Goal: Information Seeking & Learning: Check status

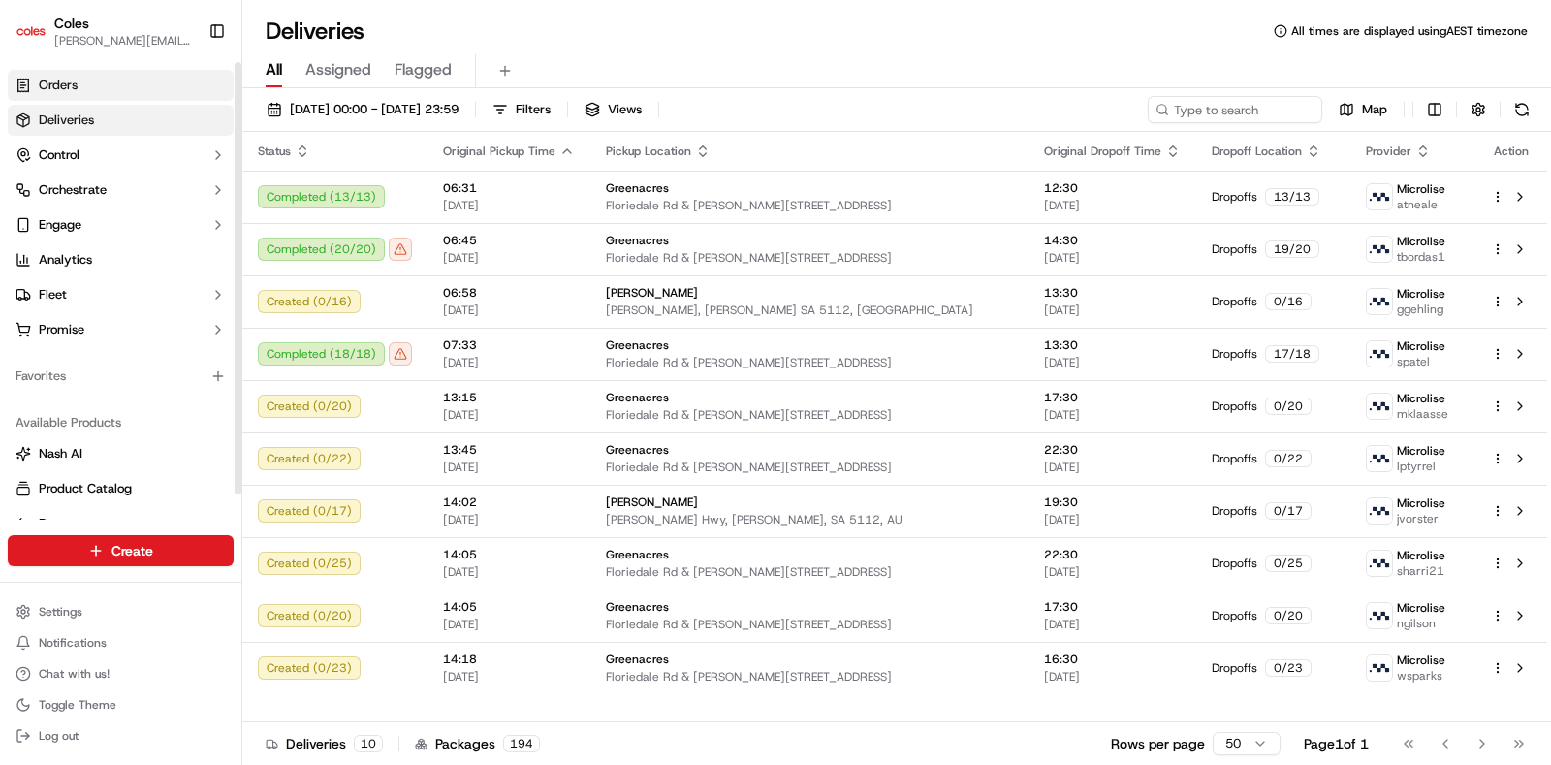
click at [90, 87] on link "Orders" at bounding box center [121, 85] width 226 height 31
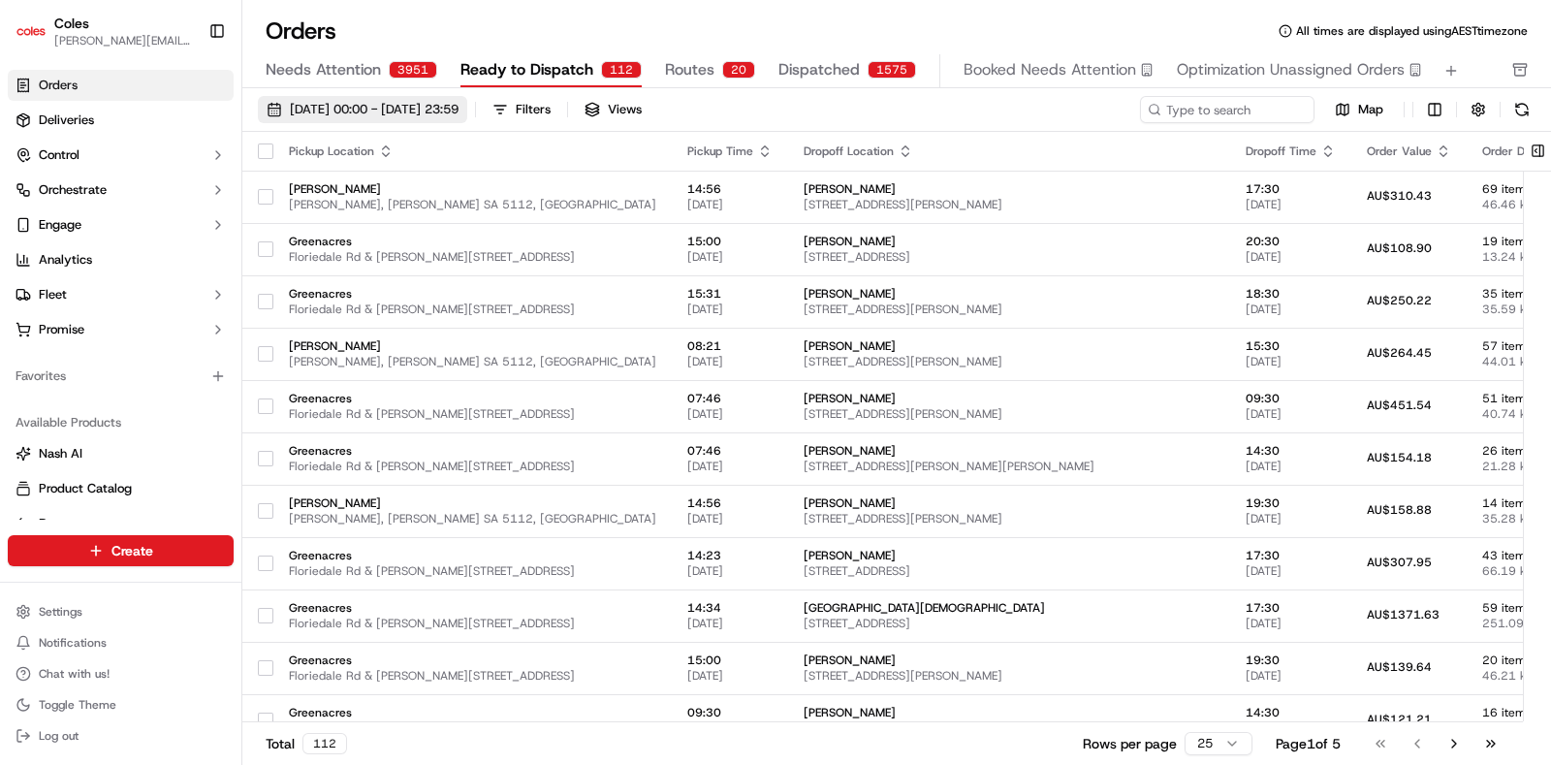
click at [385, 111] on span "[DATE] 00:00 - [DATE] 23:59" at bounding box center [374, 109] width 169 height 17
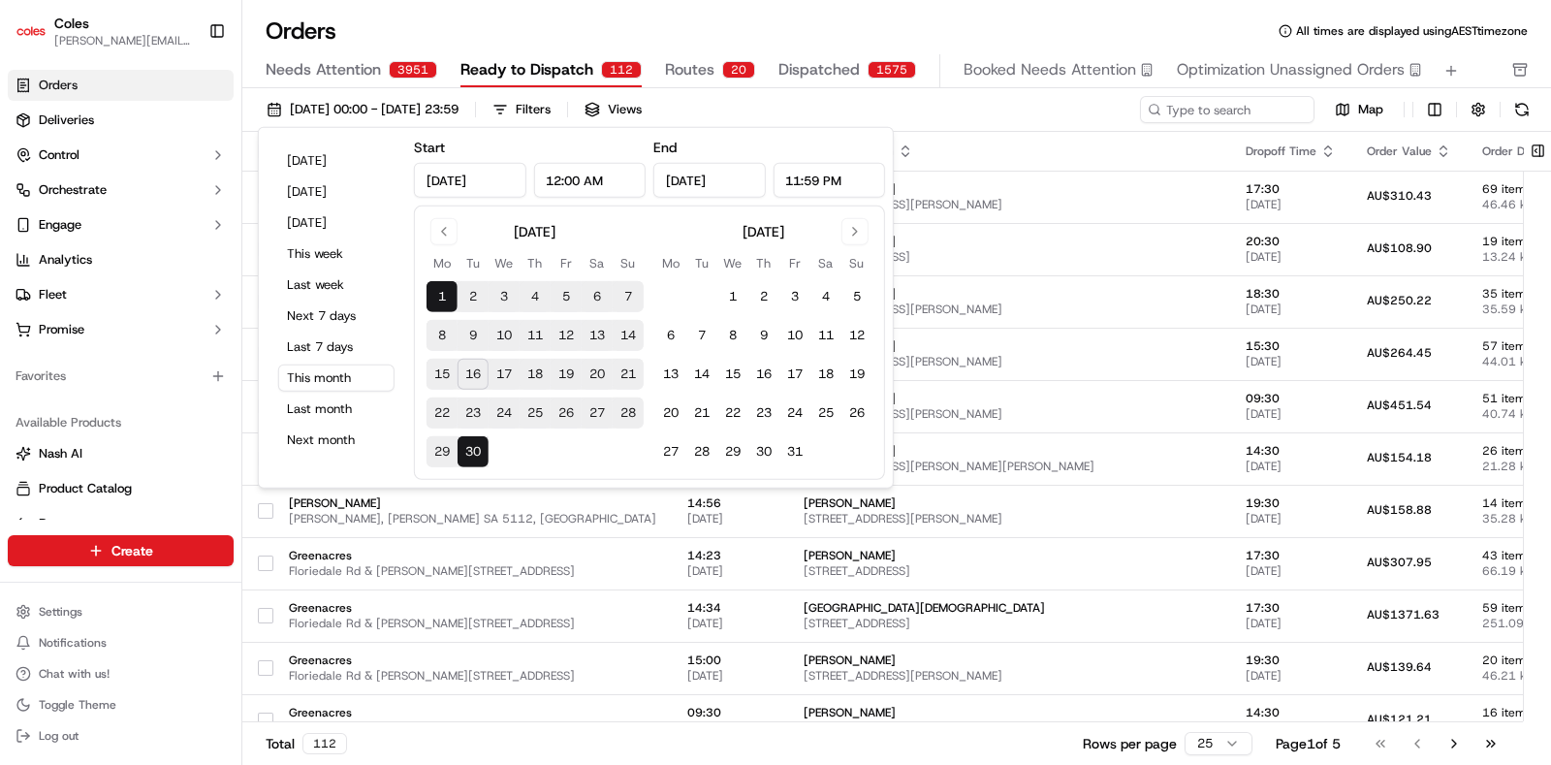
click at [499, 369] on button "17" at bounding box center [504, 374] width 31 height 31
type input "[DATE]"
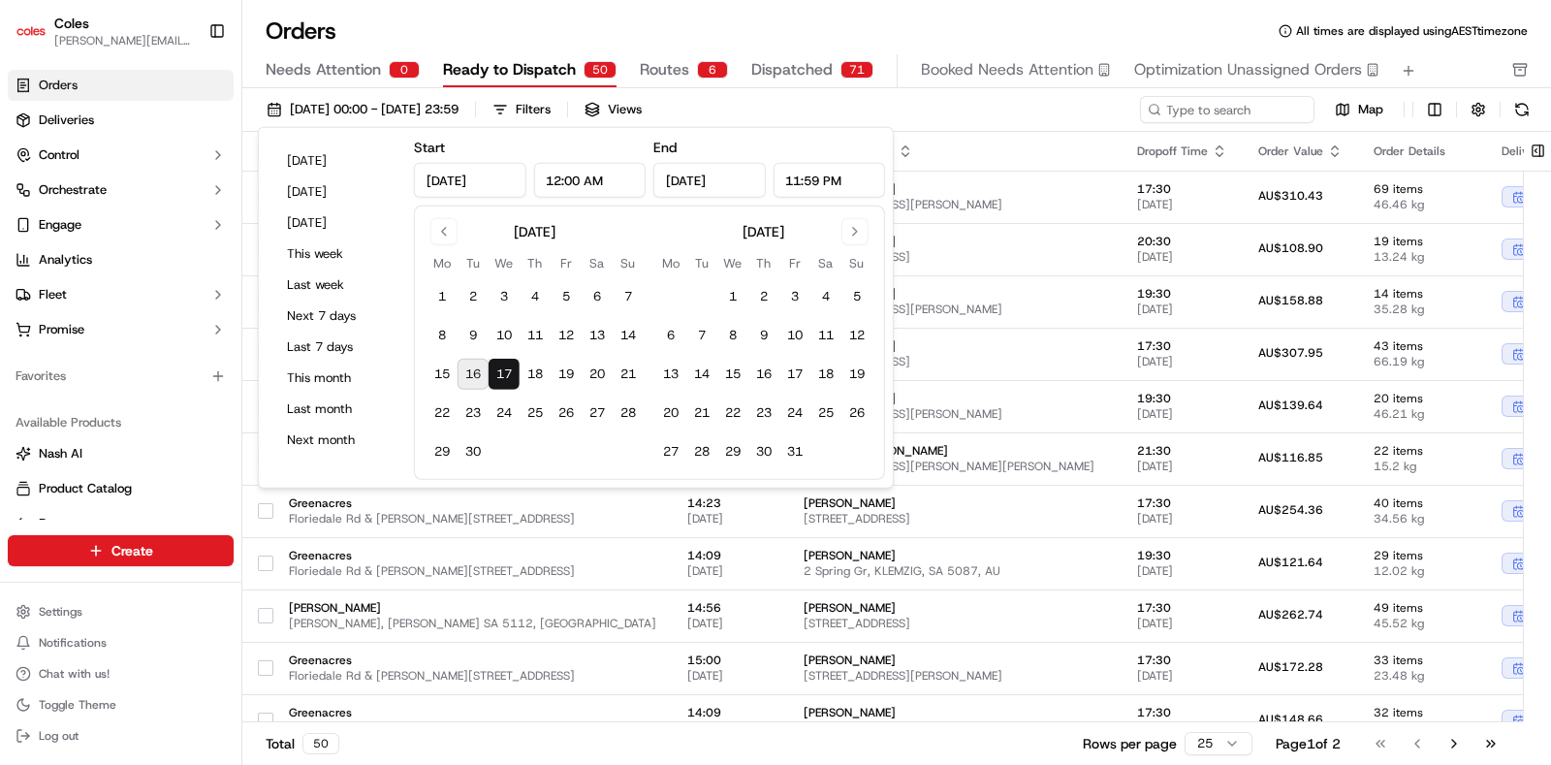
click at [990, 122] on div "[DATE] 00:00 - [DATE] 23:59 Filters Views" at bounding box center [697, 109] width 878 height 27
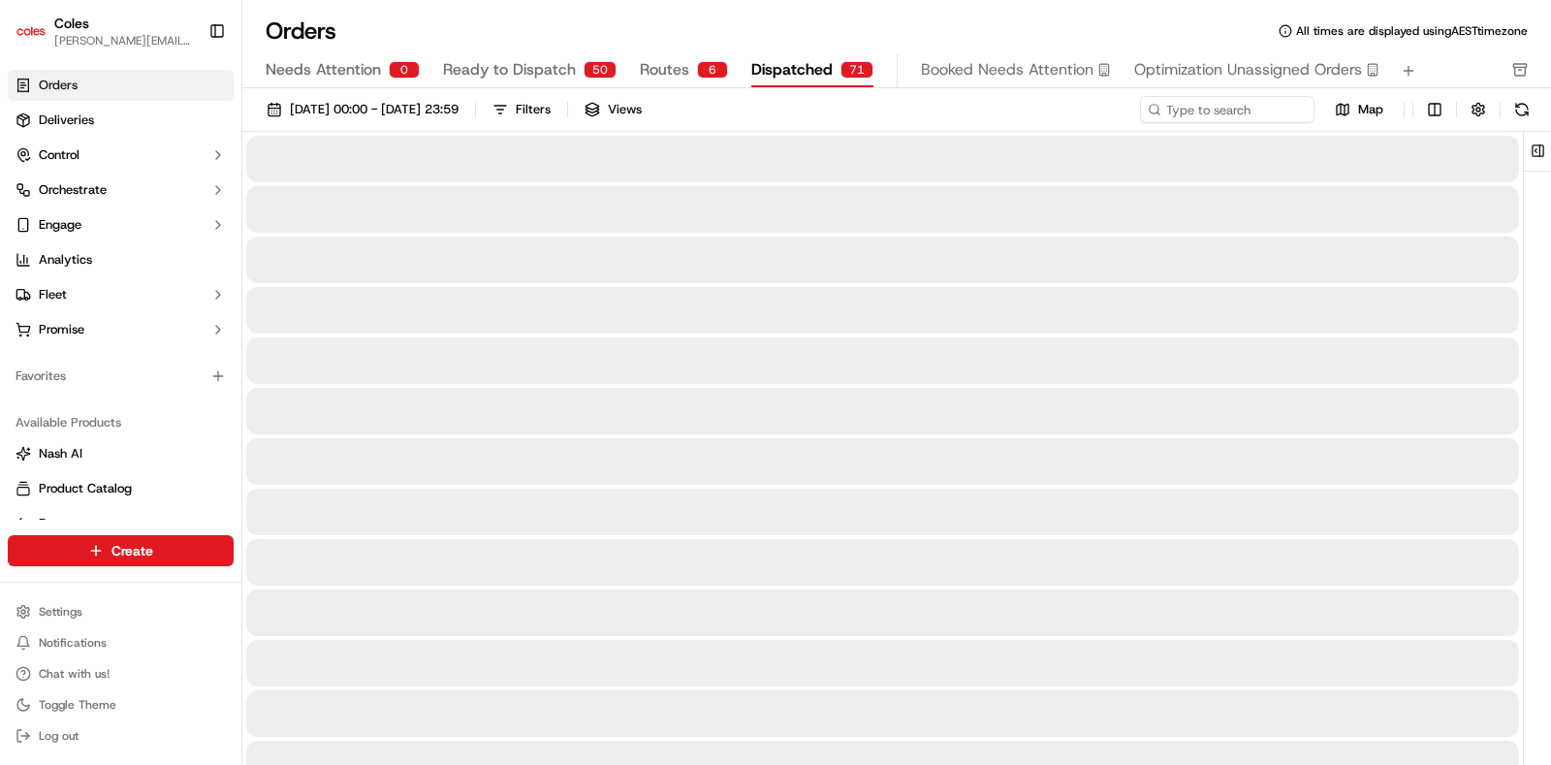
click at [800, 80] on span "Dispatched" at bounding box center [791, 69] width 81 height 23
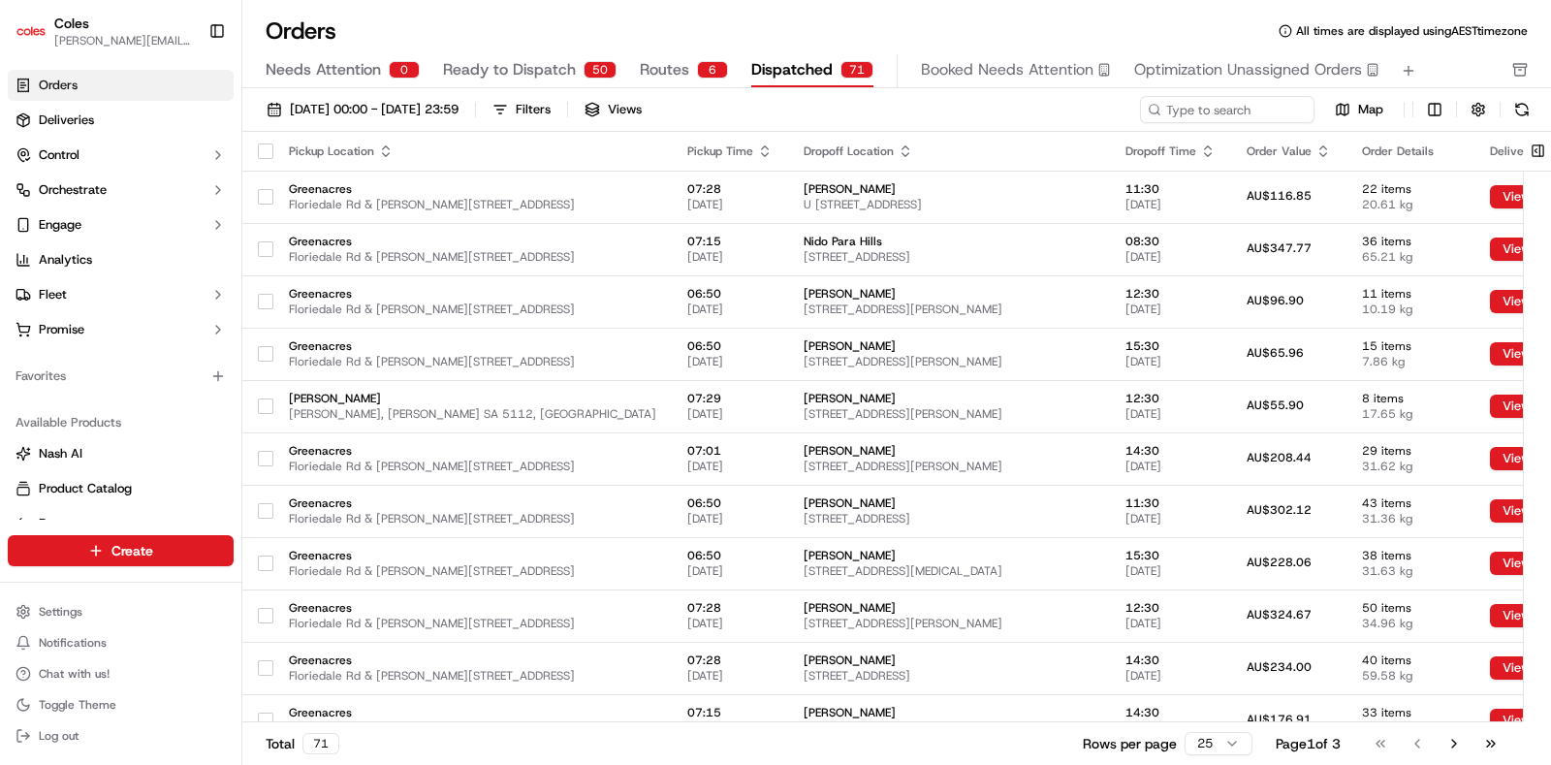
click at [263, 139] on th at bounding box center [257, 151] width 31 height 39
click at [263, 147] on button "button" at bounding box center [266, 151] width 16 height 16
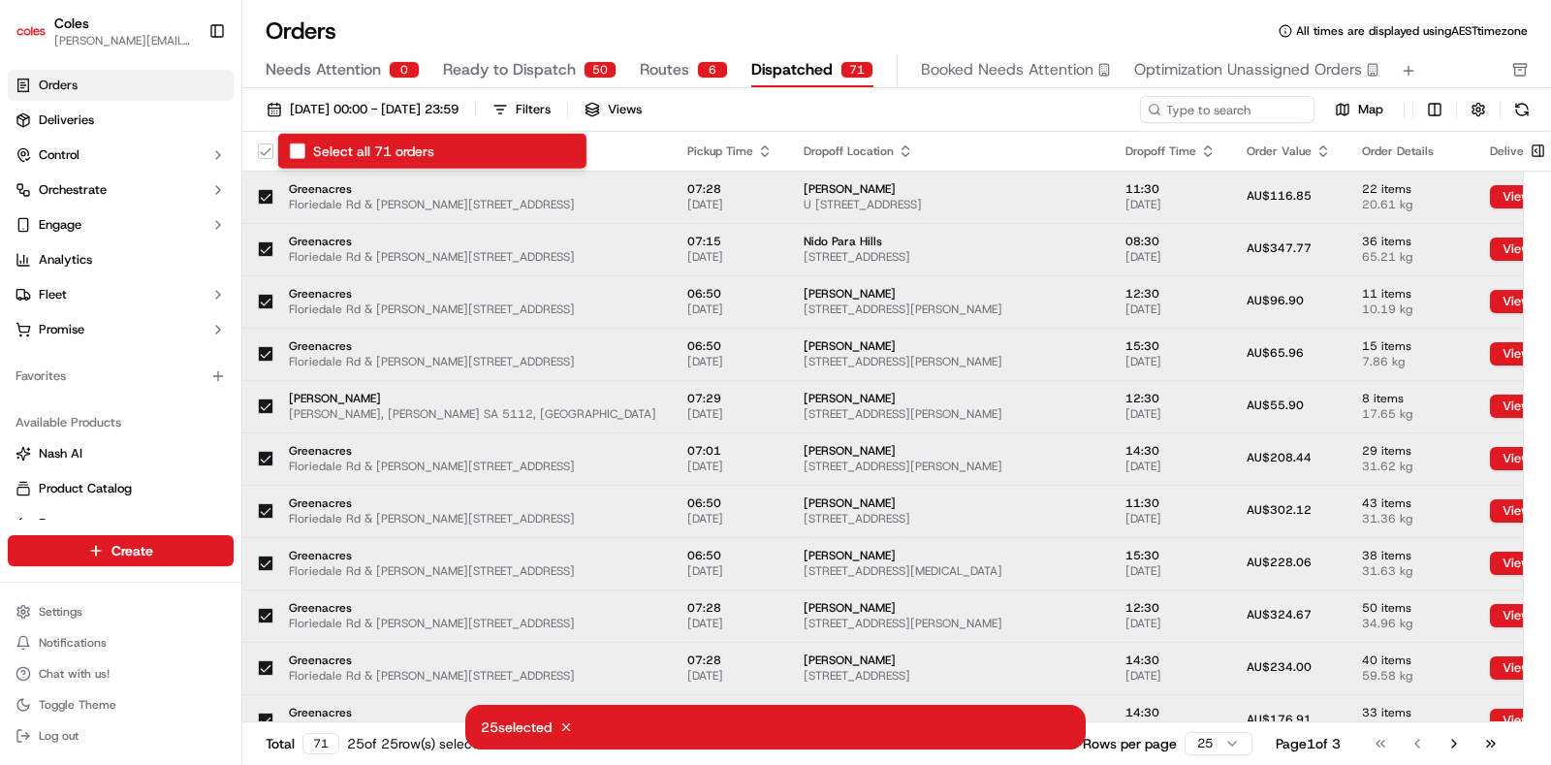
type button "on"
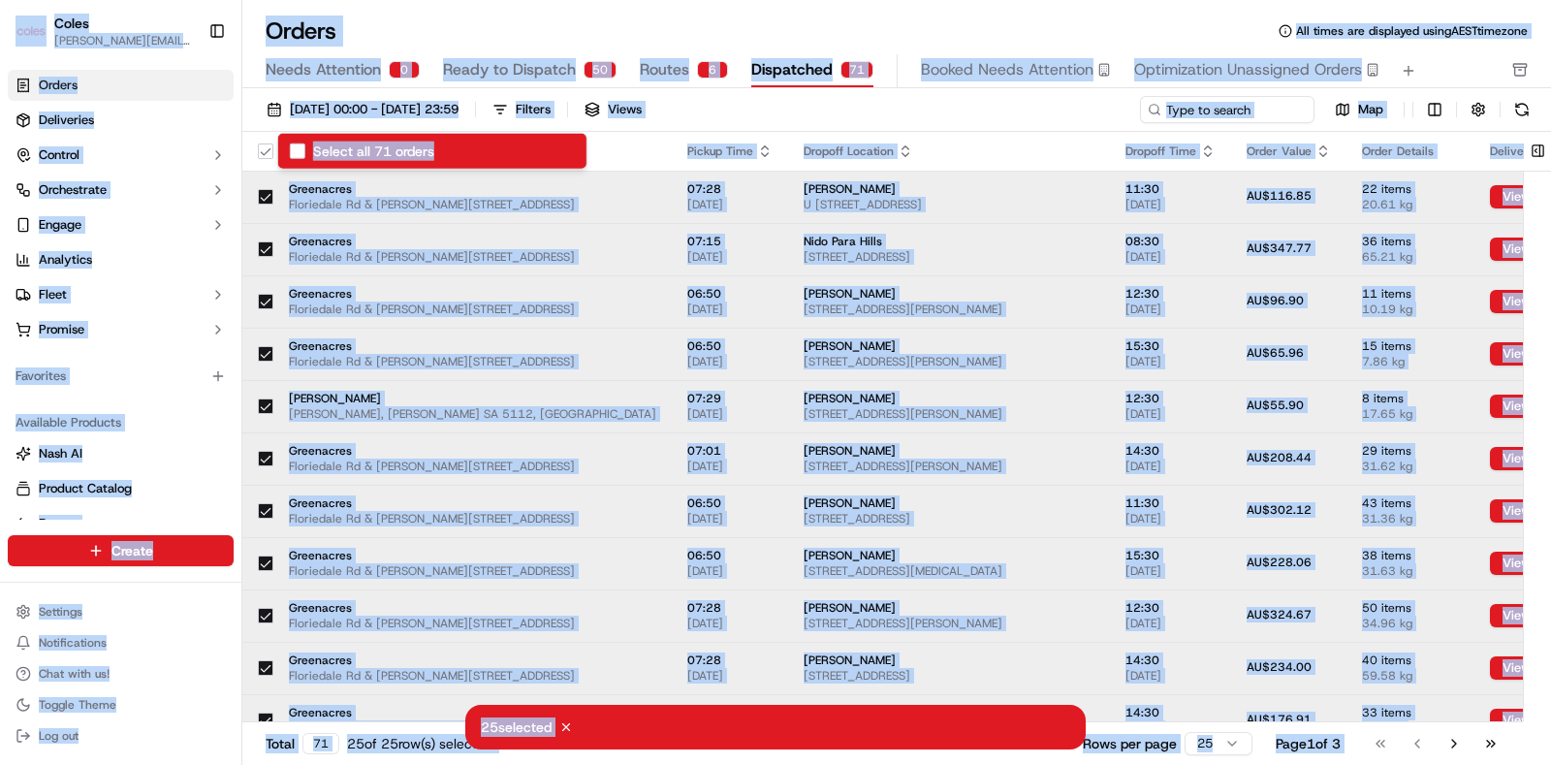
click at [974, 126] on div "[DATE] 00:00 - [DATE] 23:59 Filters Views 25 selected Cancel Map" at bounding box center [896, 114] width 1309 height 36
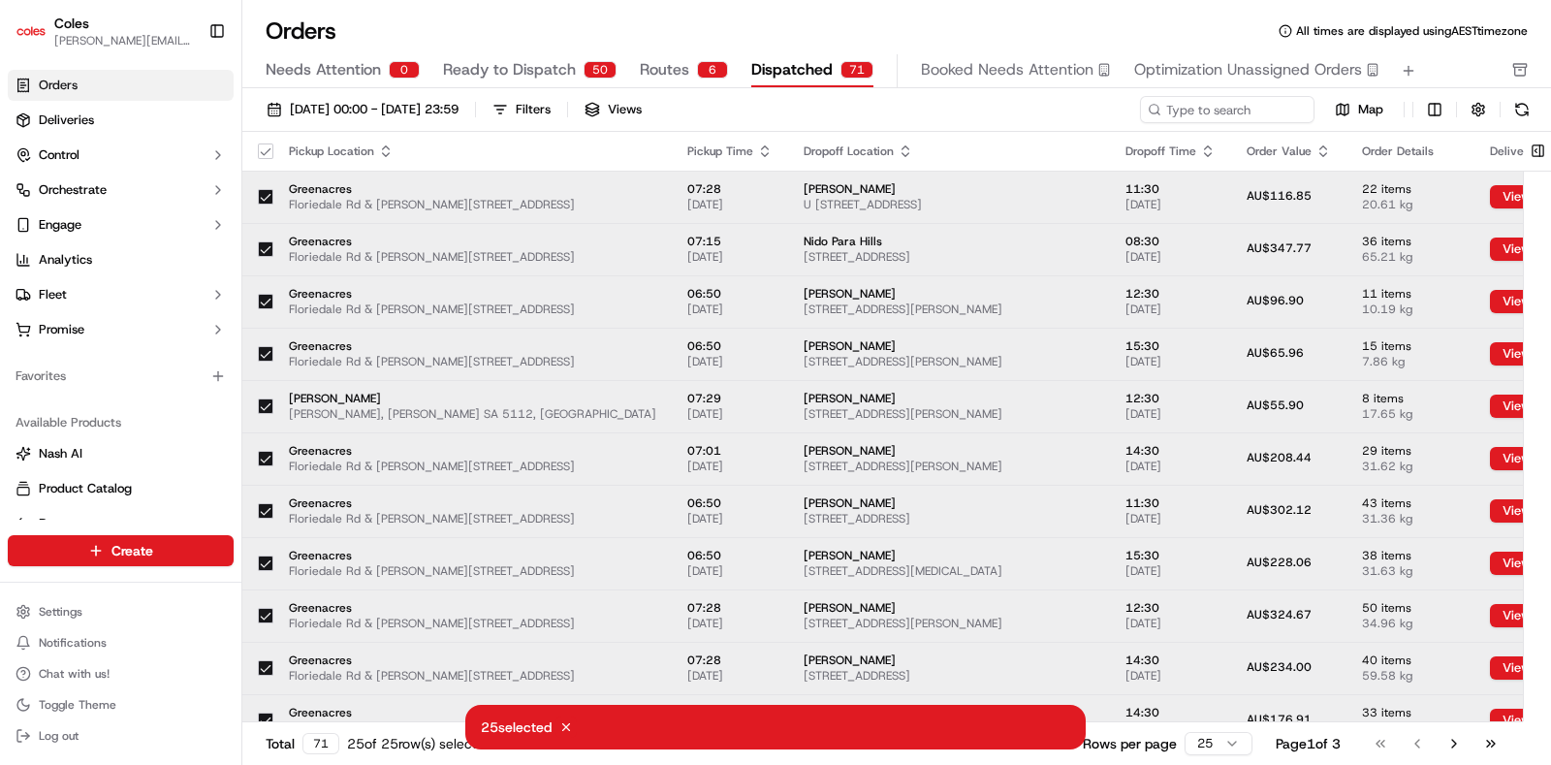
click at [422, 147] on div "Pickup Location" at bounding box center [472, 151] width 367 height 16
drag, startPoint x: 424, startPoint y: 171, endPoint x: 439, endPoint y: 152, distance: 24.1
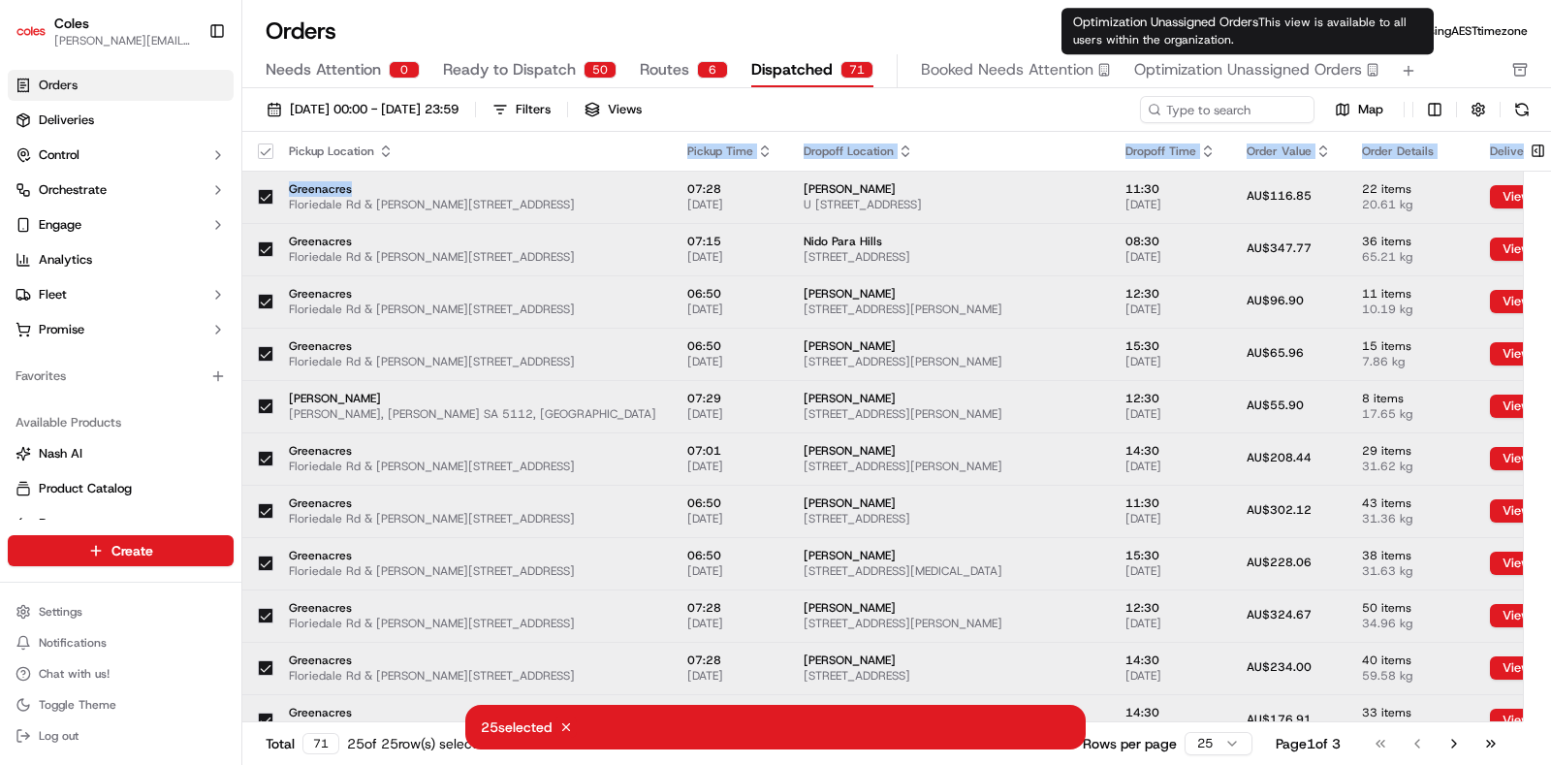
click at [1270, 63] on span "Optimization Unassigned Orders" at bounding box center [1248, 69] width 228 height 23
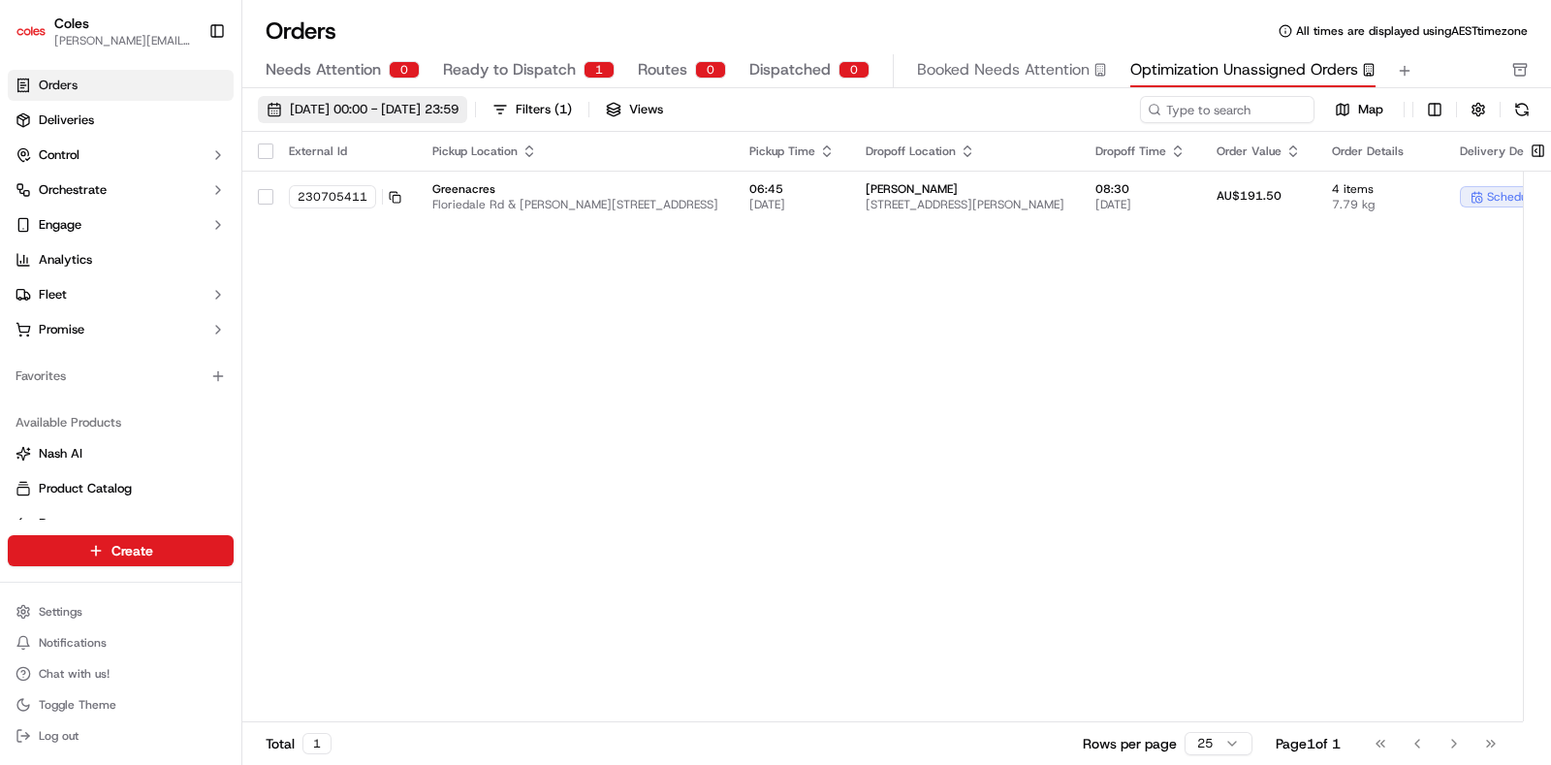
click at [392, 101] on span "[DATE] 00:00 - [DATE] 23:59" at bounding box center [374, 109] width 169 height 17
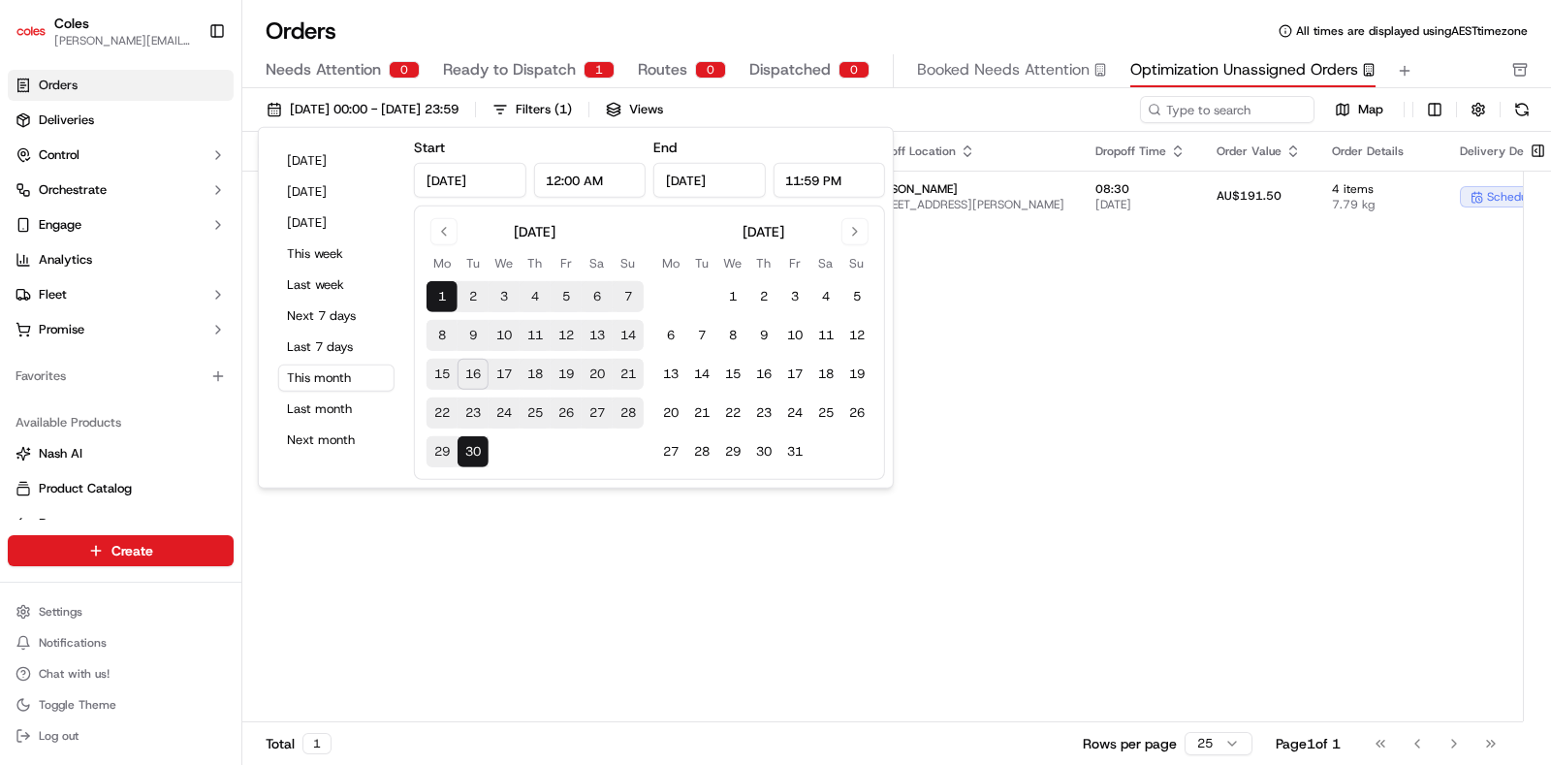
click at [514, 375] on button "17" at bounding box center [504, 374] width 31 height 31
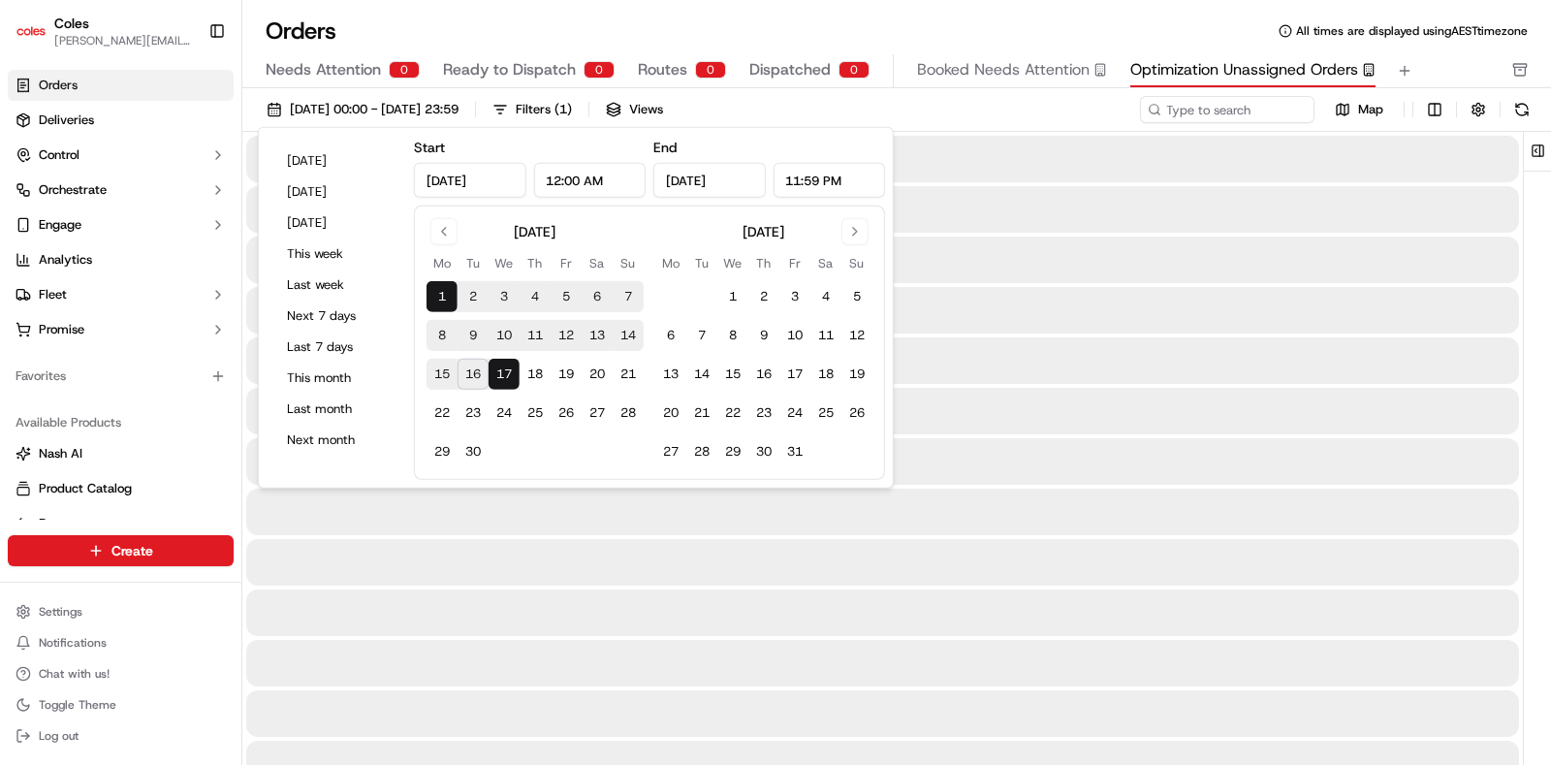
type input "[DATE]"
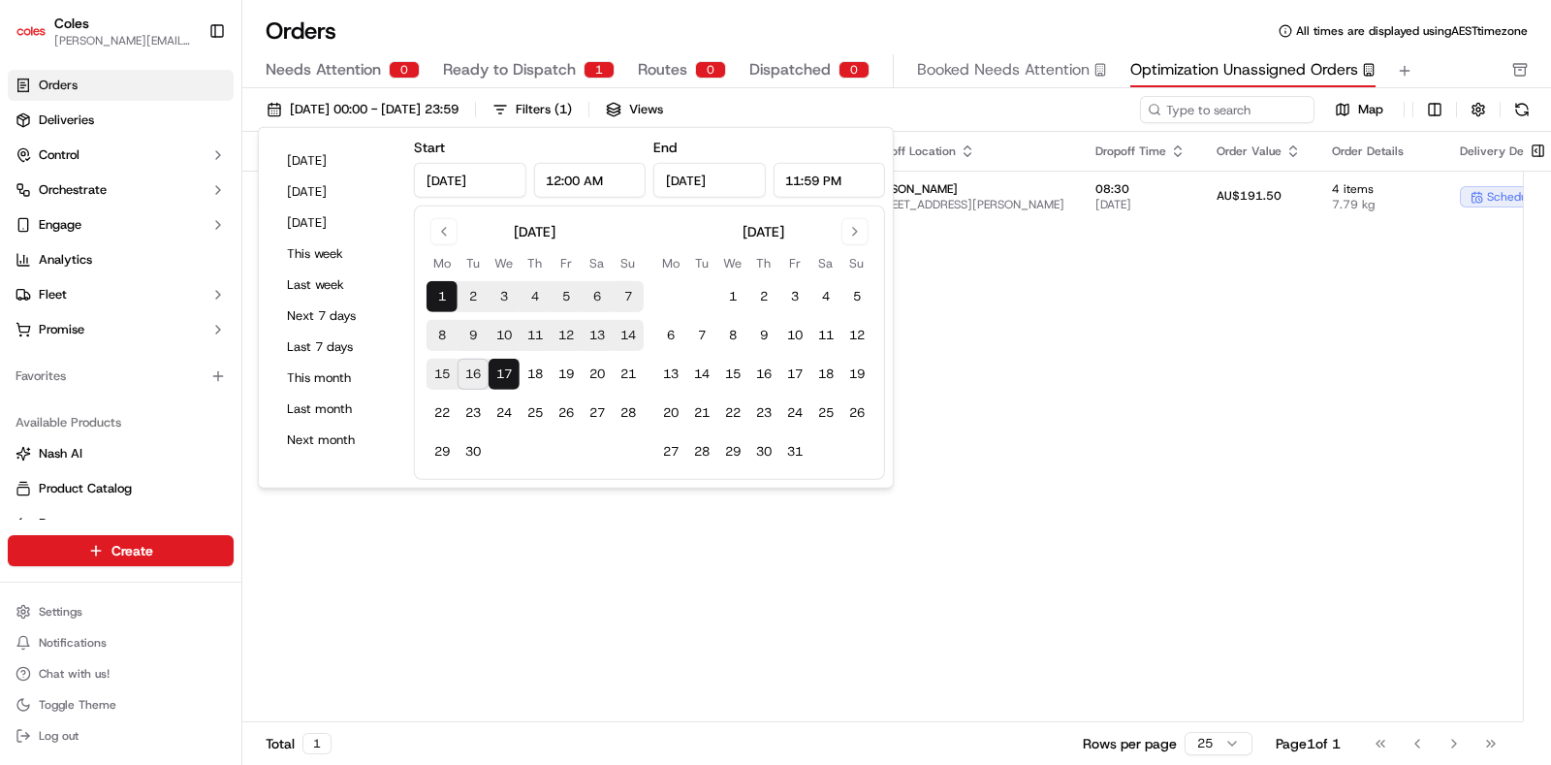
click at [933, 118] on div "[DATE] 00:00 - [DATE] 23:59 Filters ( 1 ) Views" at bounding box center [697, 109] width 878 height 27
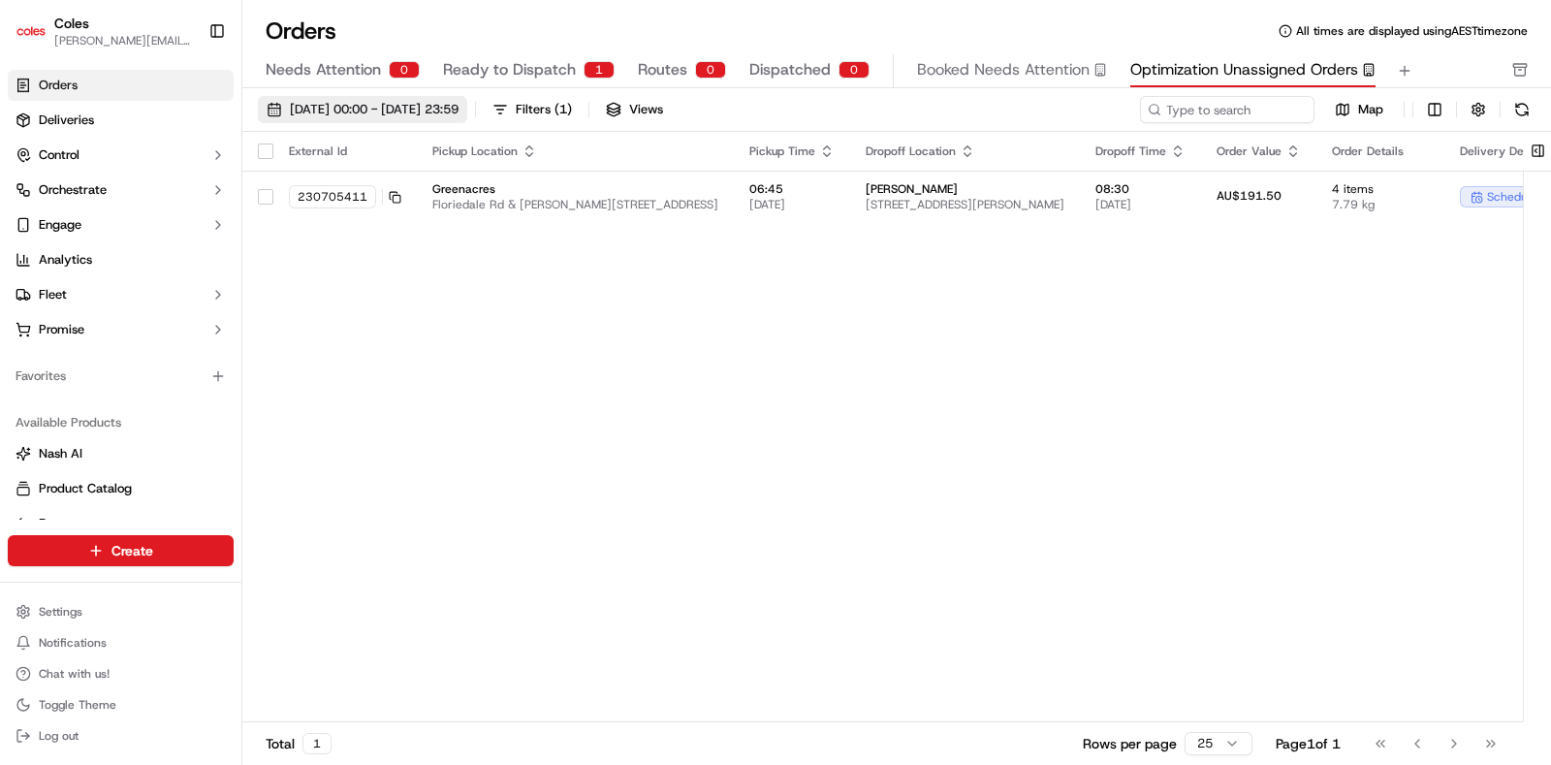
click at [459, 104] on span "[DATE] 00:00 - [DATE] 23:59" at bounding box center [374, 109] width 169 height 17
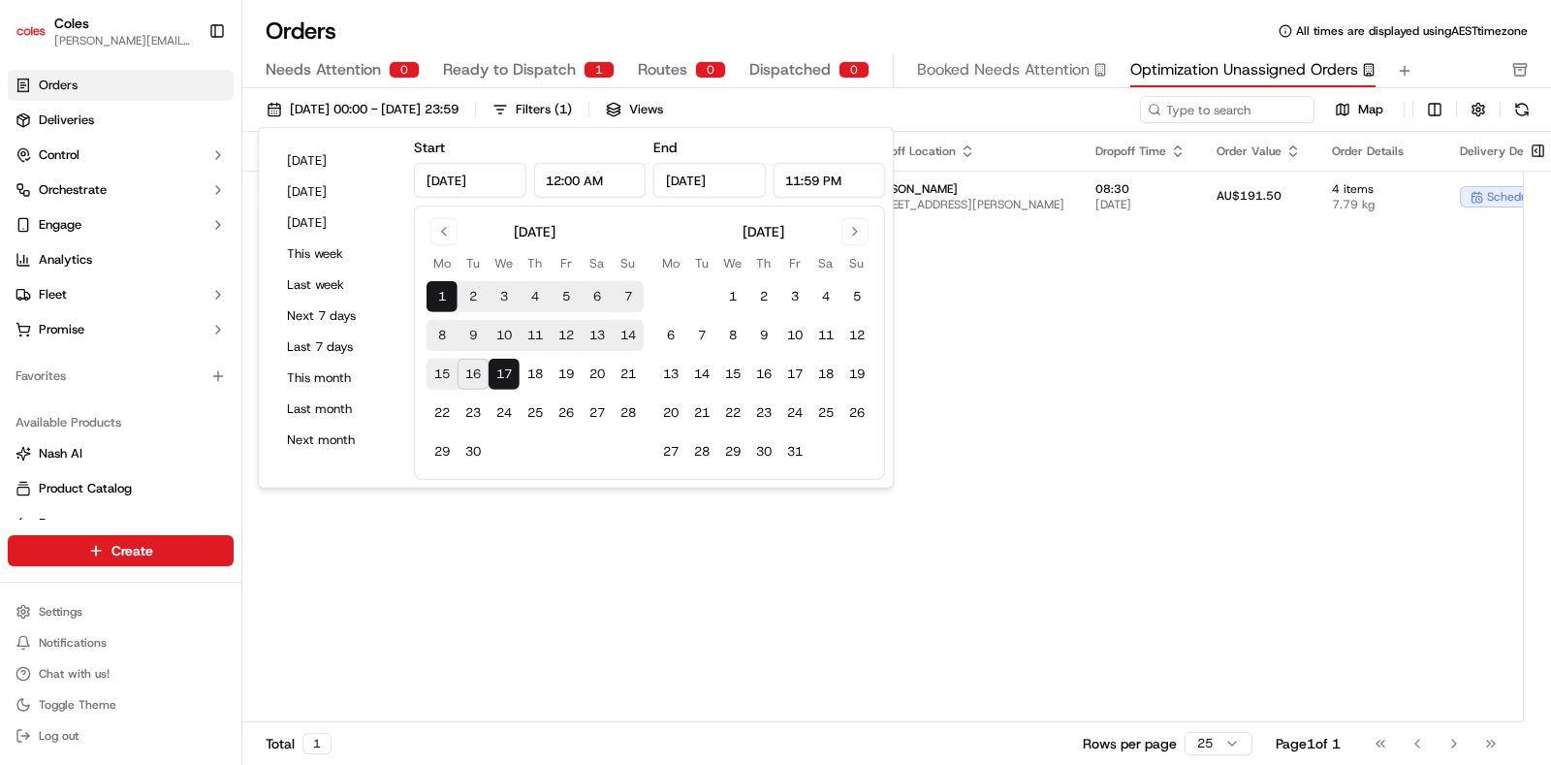
click at [489, 378] on button "17" at bounding box center [504, 374] width 31 height 31
type input "[DATE]"
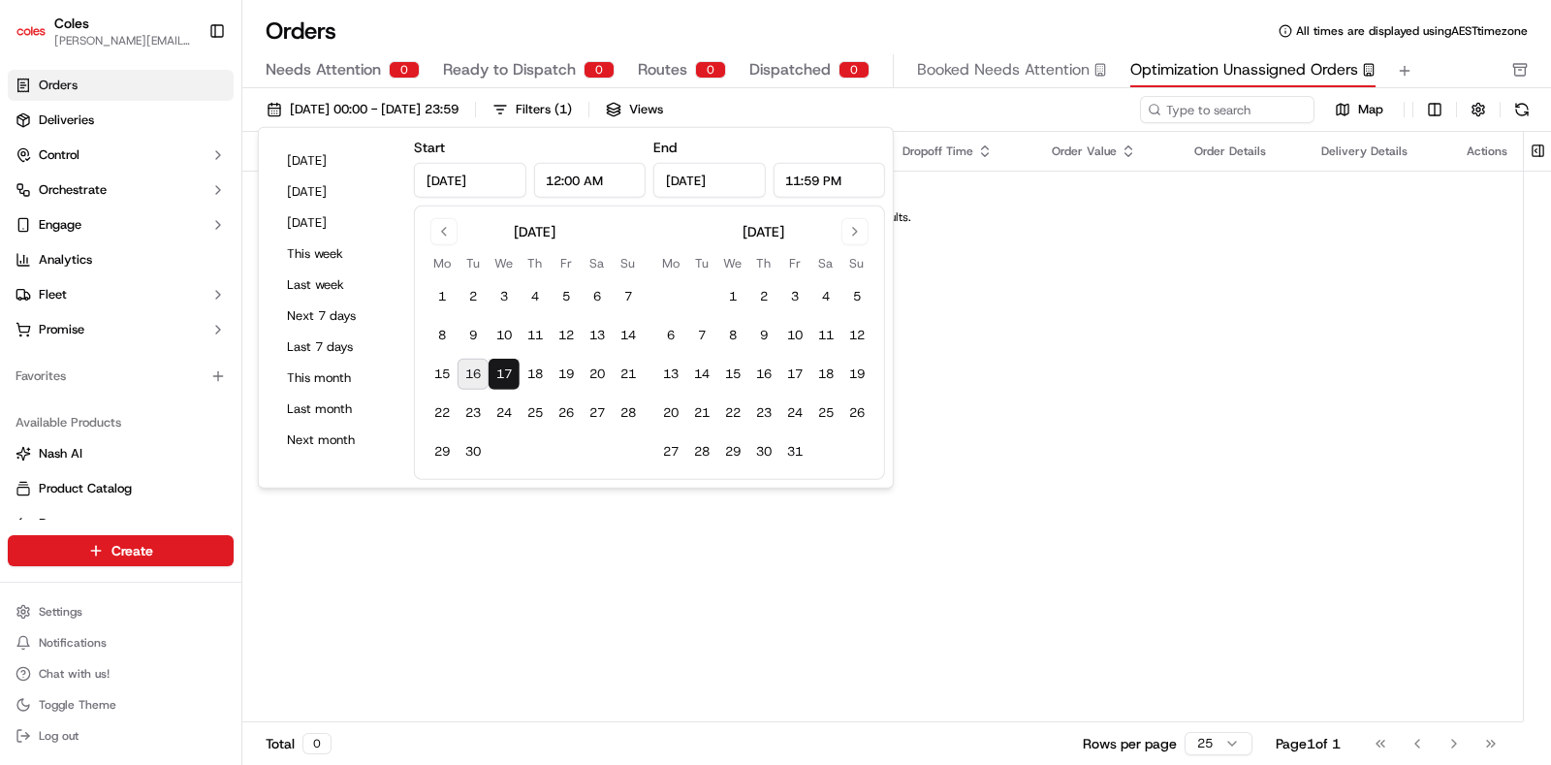
click at [503, 373] on button "17" at bounding box center [504, 374] width 31 height 31
click at [1134, 382] on div "External Id Pickup Location Pickup Time Dropoff Location Dropoff Time Order Val…" at bounding box center [882, 427] width 1281 height 590
